Goal: Find specific page/section: Find specific page/section

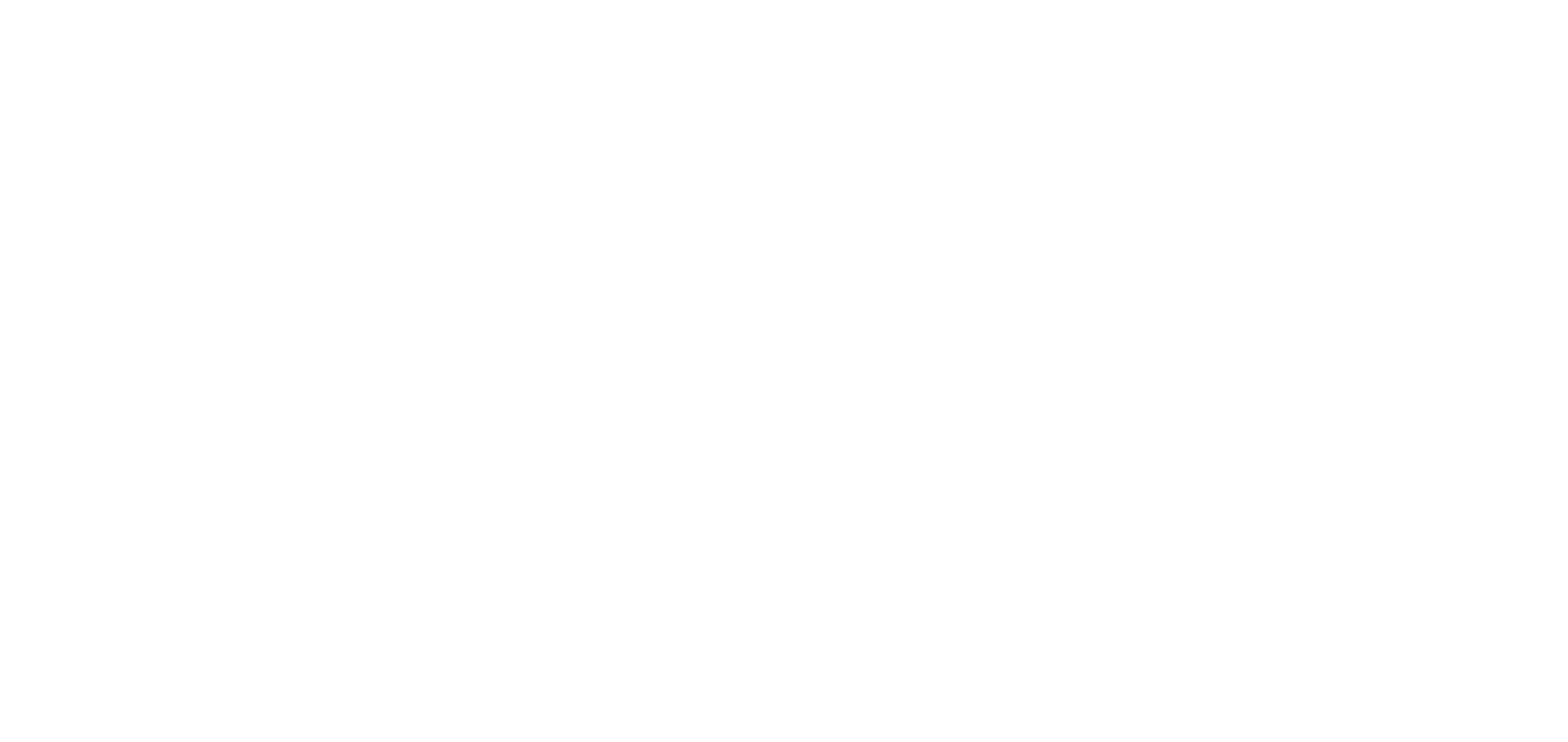
click at [942, 5] on html at bounding box center [784, 2] width 1568 height 5
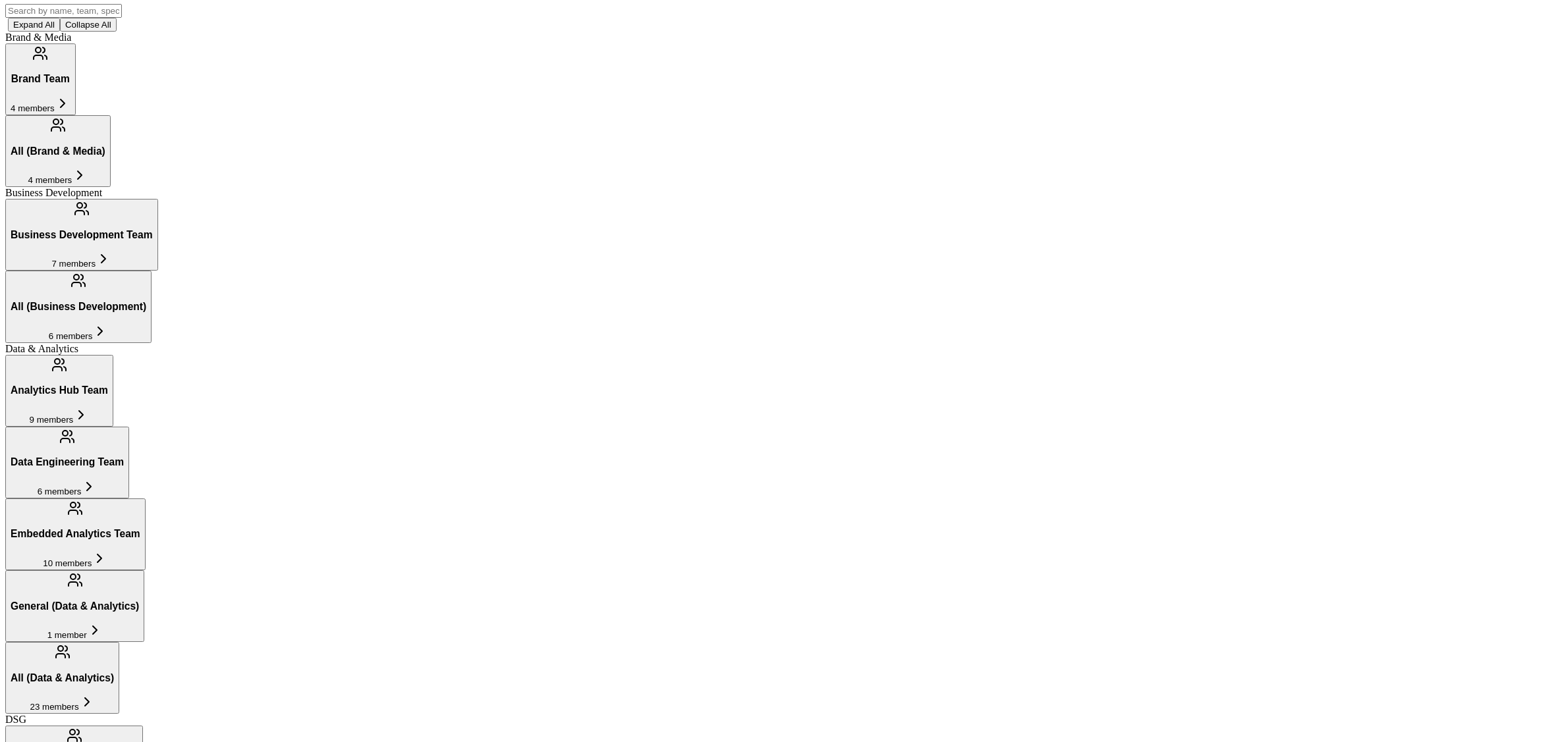
scroll to position [323, 0]
